Goal: Task Accomplishment & Management: Manage account settings

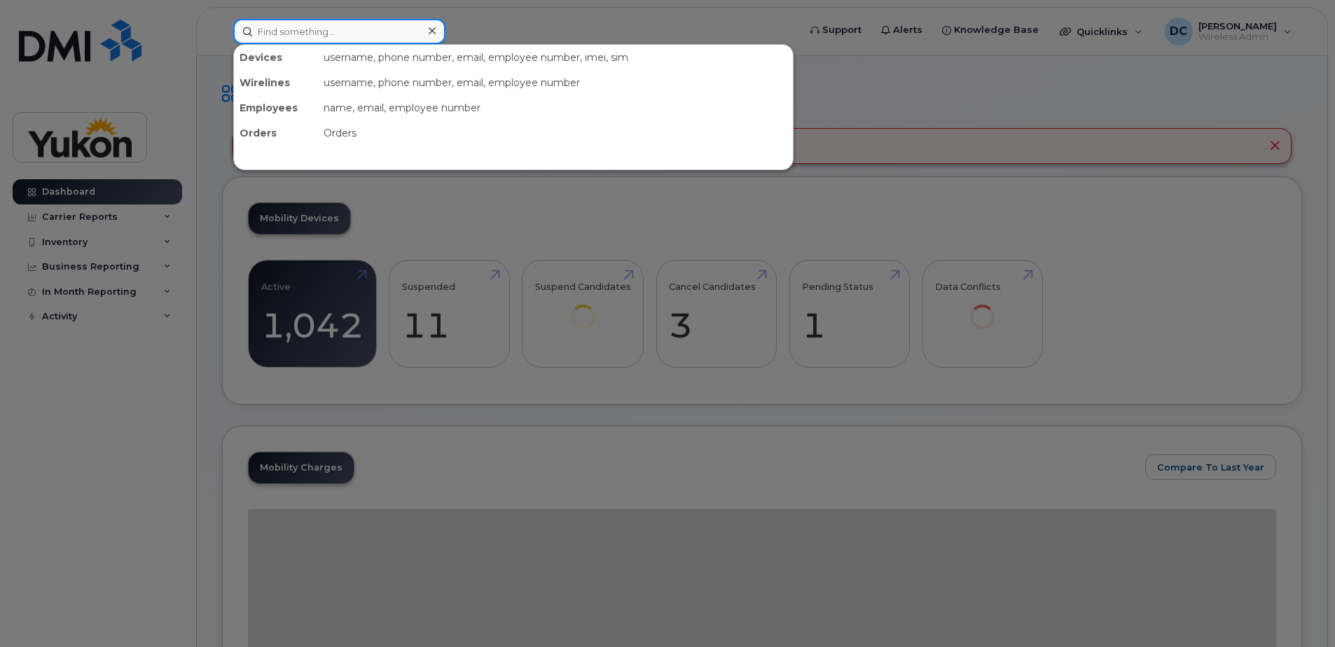
click at [348, 29] on input at bounding box center [339, 31] width 212 height 25
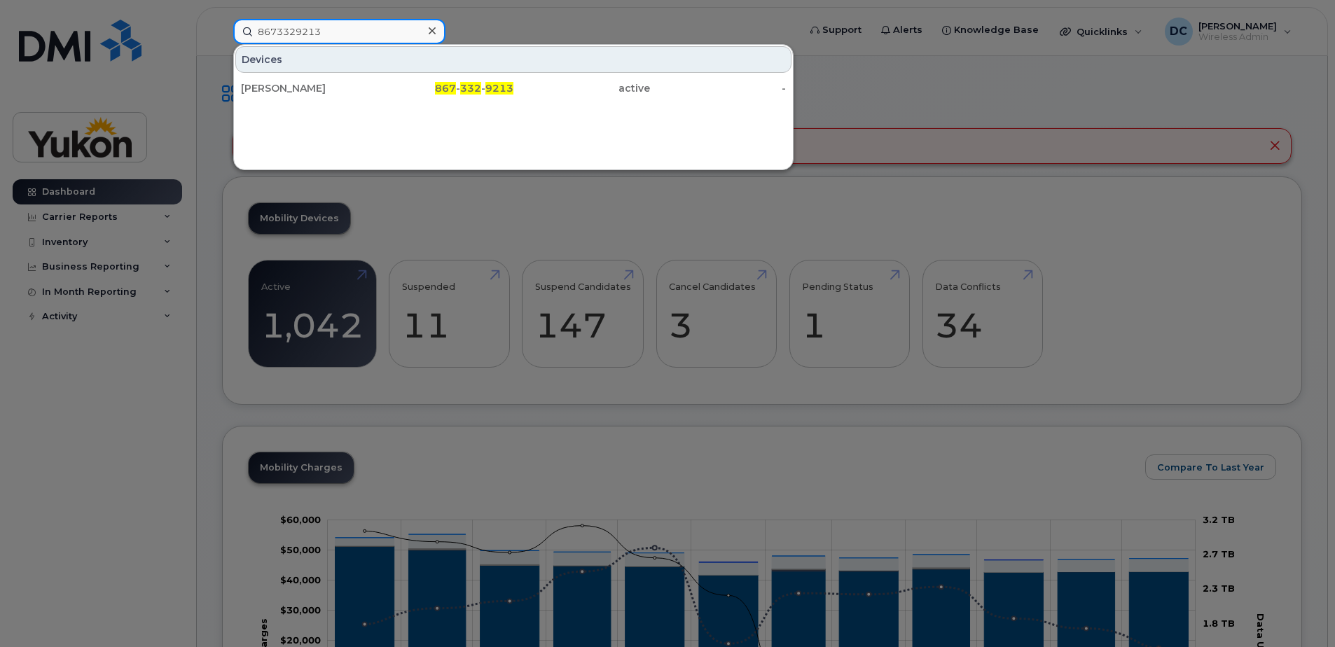
type input "8673329213"
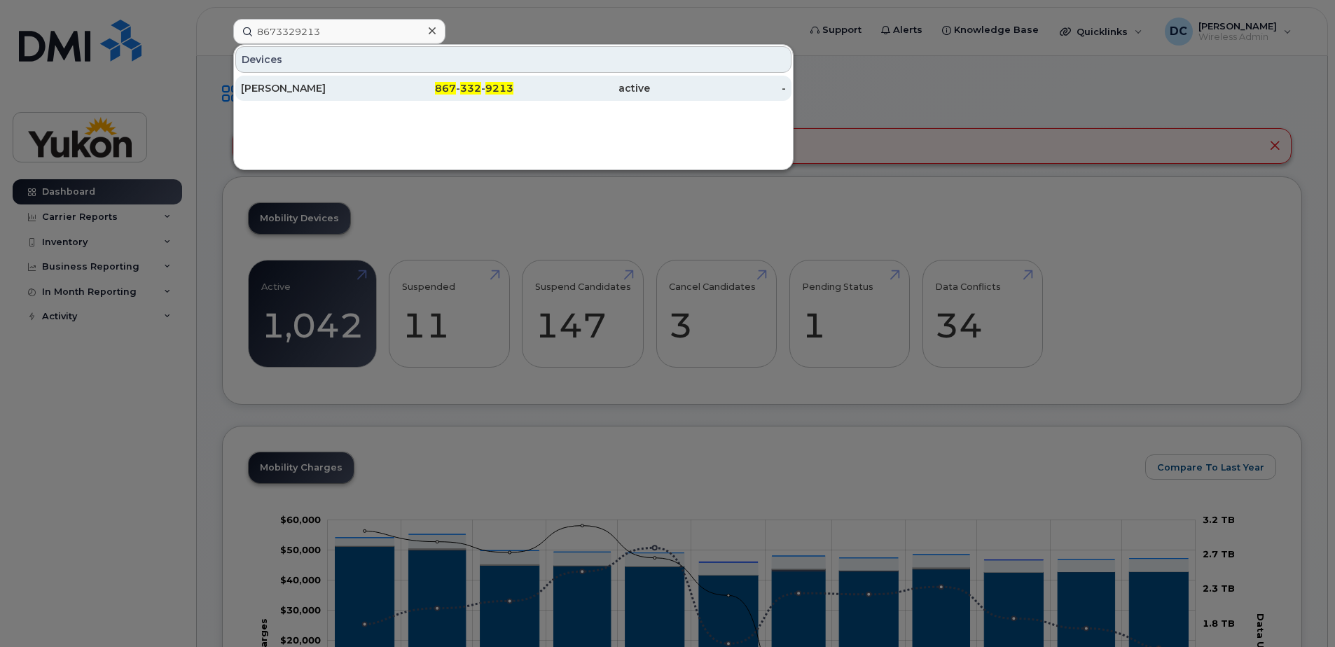
click at [335, 100] on div "[PERSON_NAME] 867 - 332 - 9213 active -" at bounding box center [513, 88] width 559 height 28
click at [334, 91] on div "[PERSON_NAME]" at bounding box center [309, 88] width 137 height 14
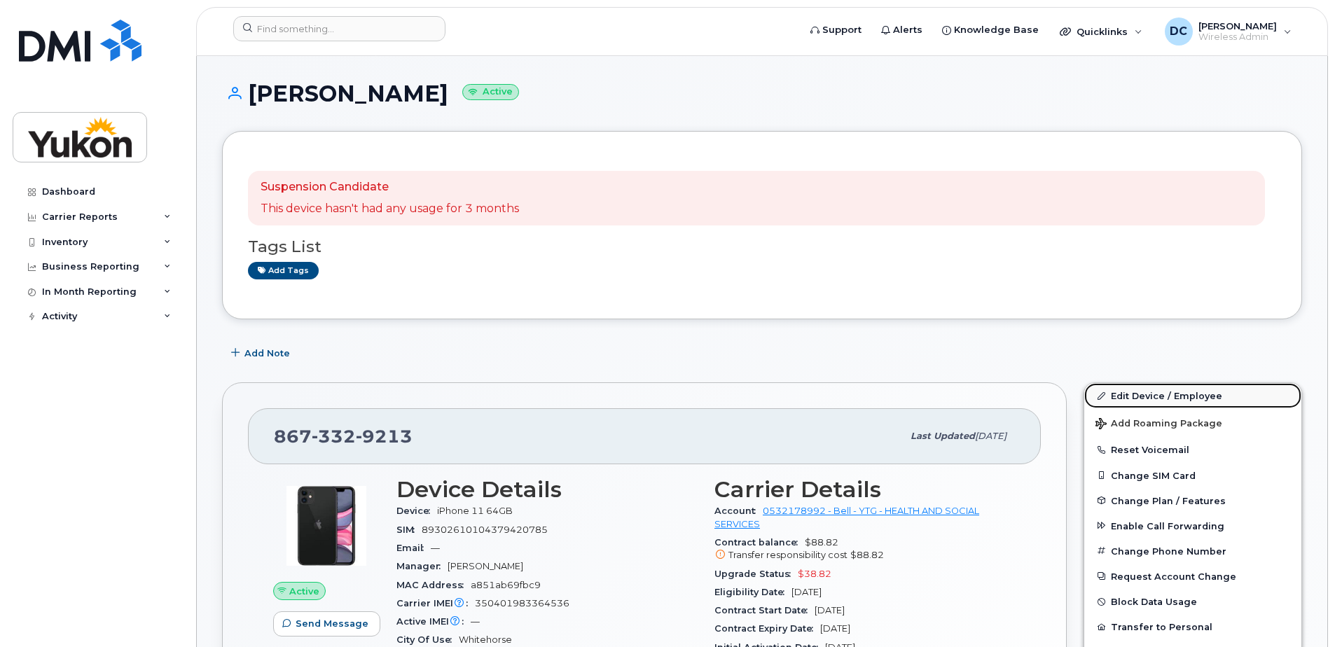
click at [1148, 400] on link "Edit Device / Employee" at bounding box center [1192, 395] width 217 height 25
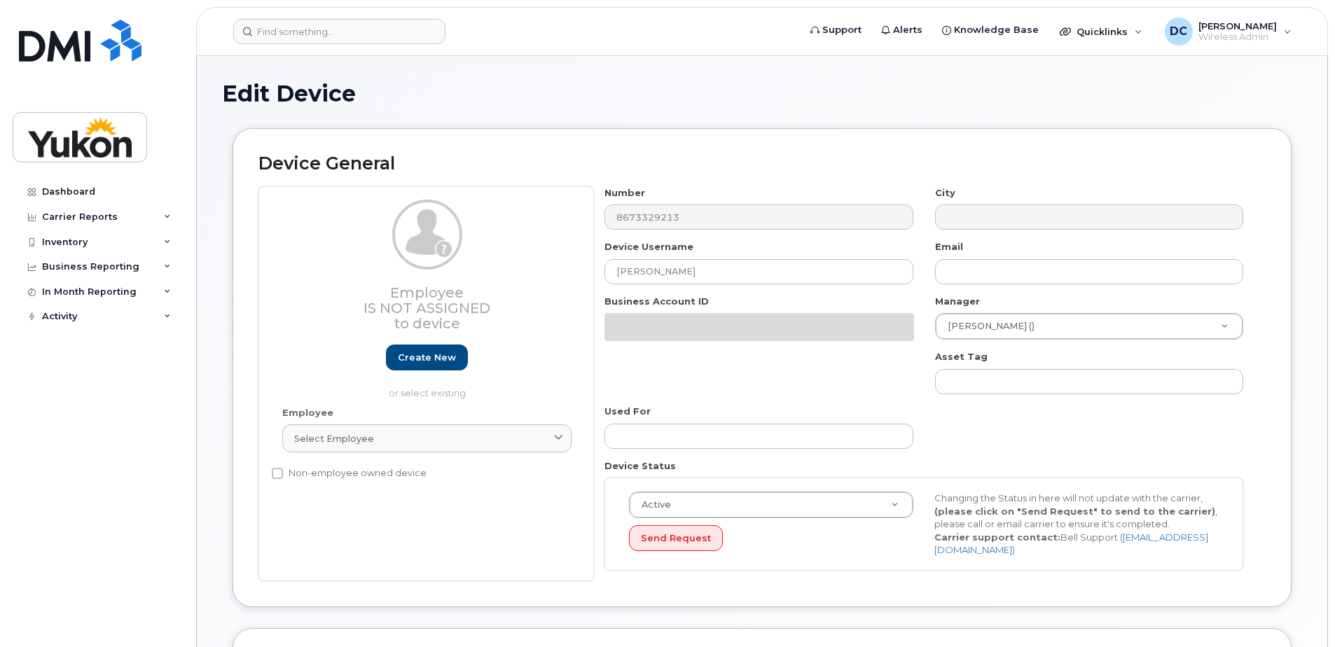
select select "33497702"
select select "33497282"
select select "33507478"
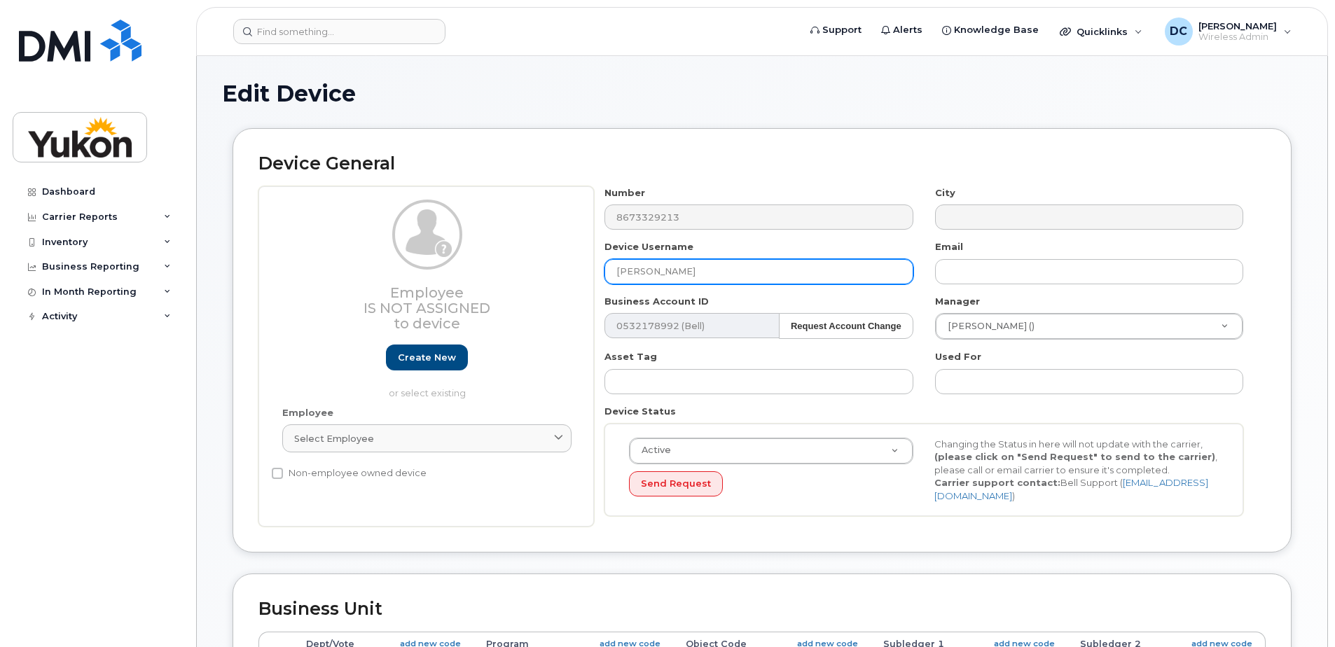
click at [733, 277] on input "[PERSON_NAME]" at bounding box center [758, 271] width 308 height 25
type input "E"
type input "[DEMOGRAPHIC_DATA][PERSON_NAME]"
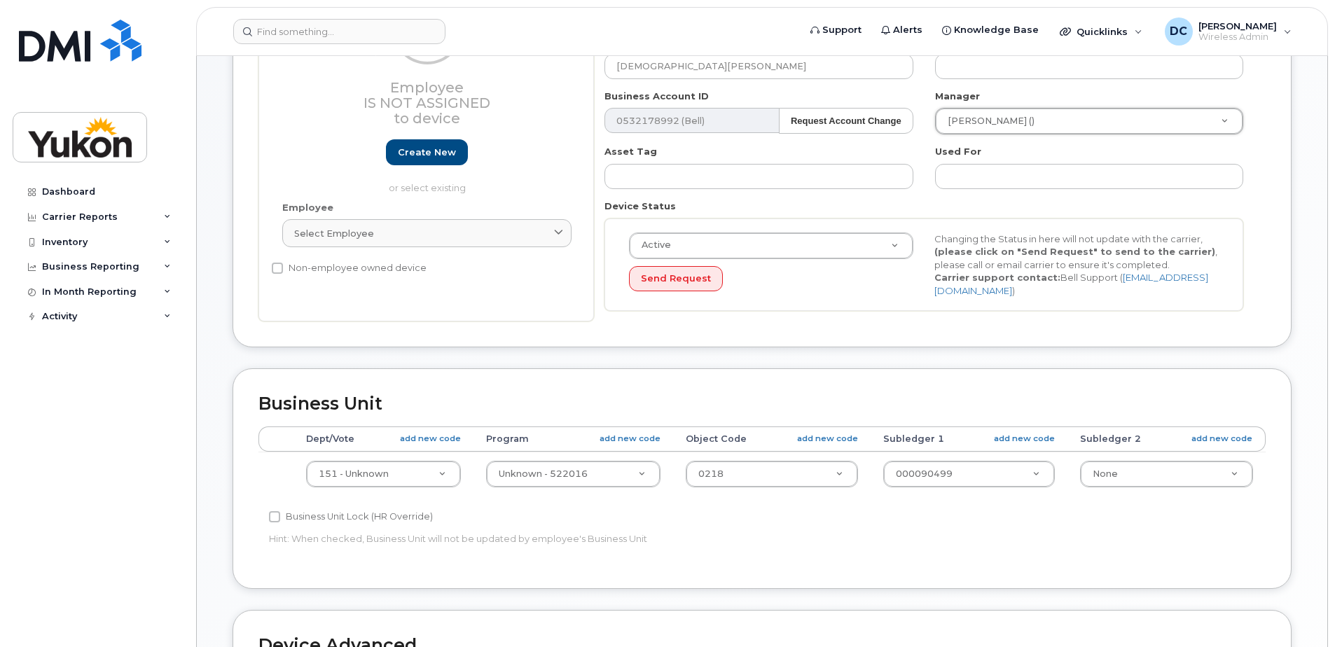
scroll to position [210, 0]
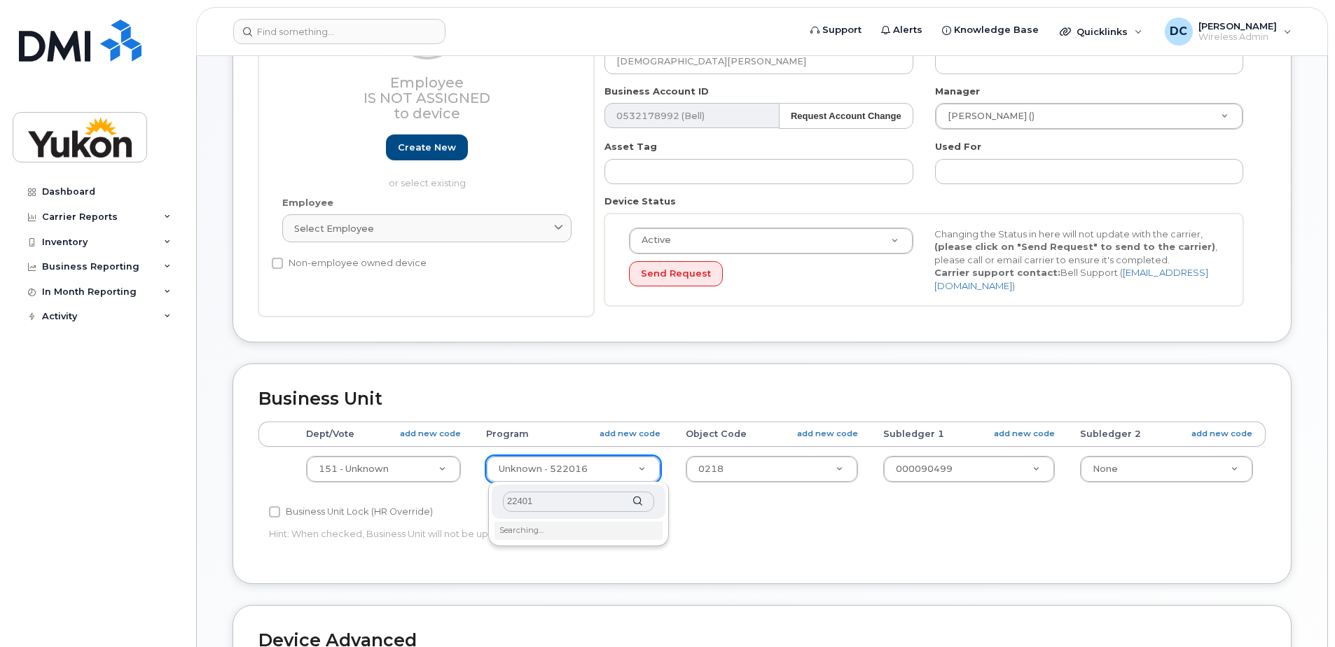
type input "224010"
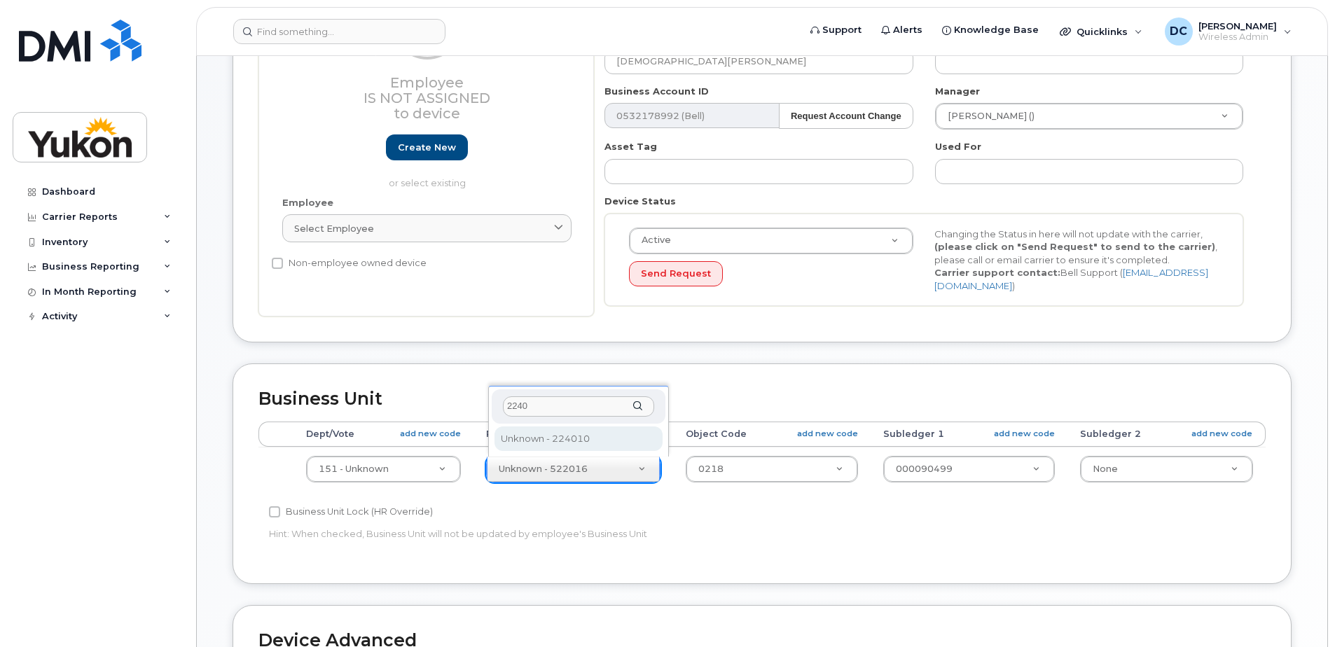
type input "2240"
type input "33692253"
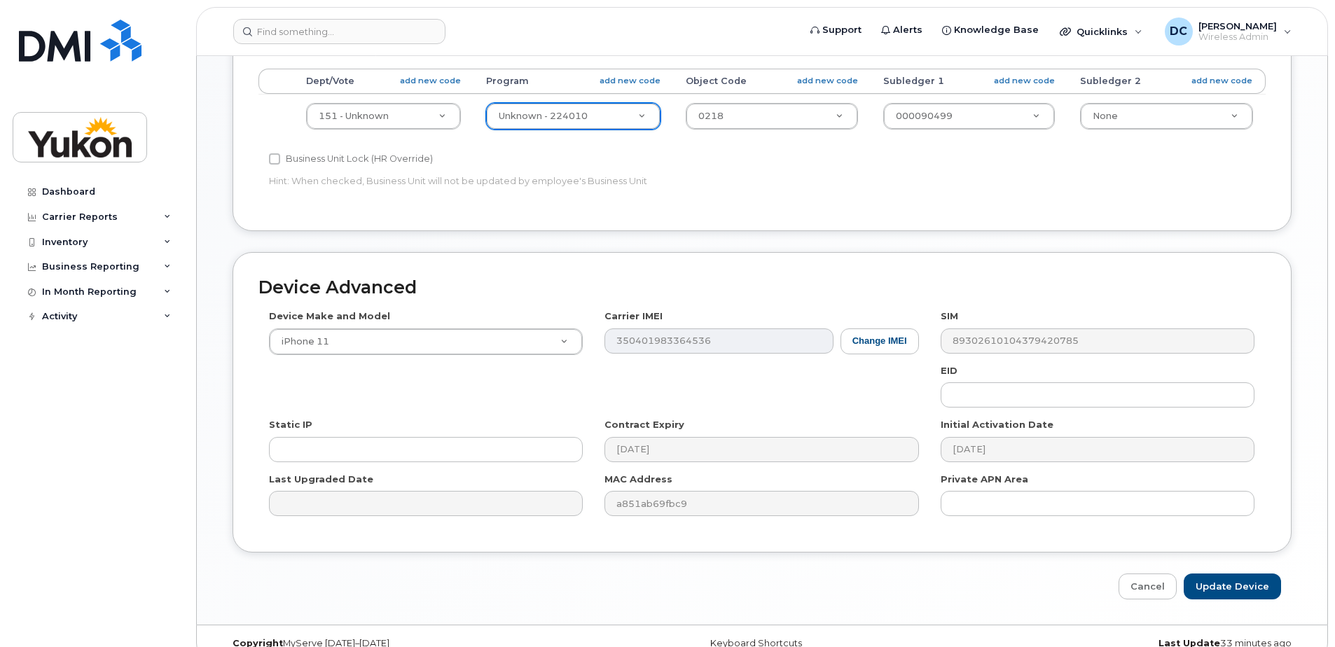
scroll to position [585, 0]
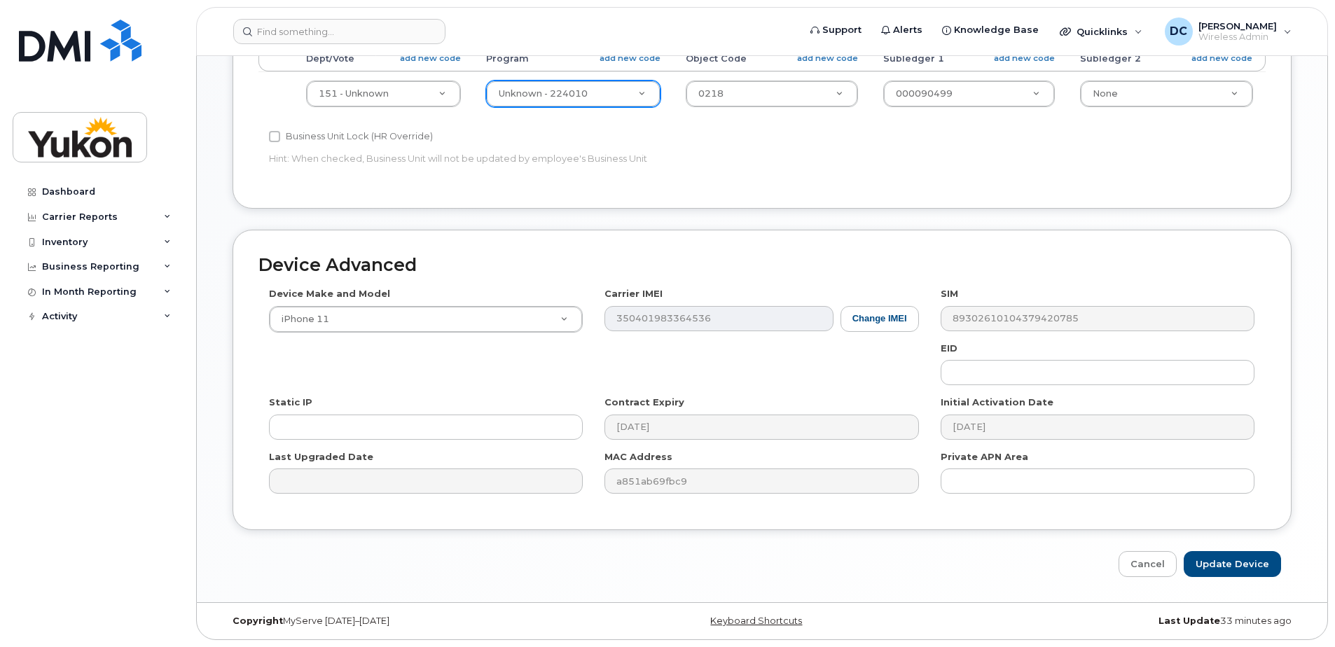
click at [603, 317] on div "Carrier IMEI Change IMEI 350401983364536" at bounding box center [761, 309] width 335 height 44
click at [551, 431] on input "text" at bounding box center [426, 427] width 314 height 25
click at [1218, 566] on input "Update Device" at bounding box center [1231, 564] width 97 height 26
type input "Saving..."
